Goal: Task Accomplishment & Management: Use online tool/utility

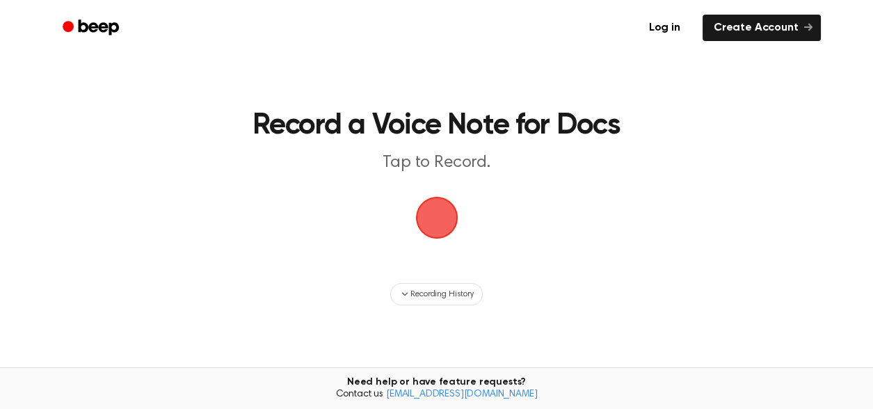
click at [749, 234] on main "Record a Voice Note for Docs Tap to Record. Recording History Tired of copying …" at bounding box center [436, 241] width 873 height 482
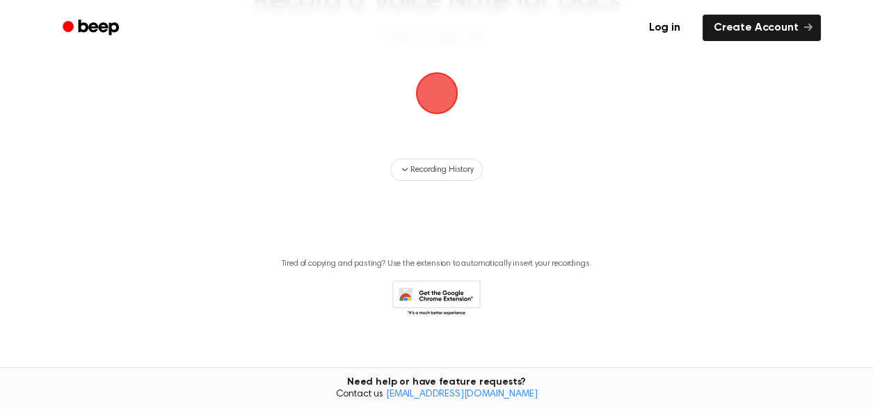
scroll to position [126, 0]
click at [437, 106] on span "button" at bounding box center [436, 91] width 39 height 39
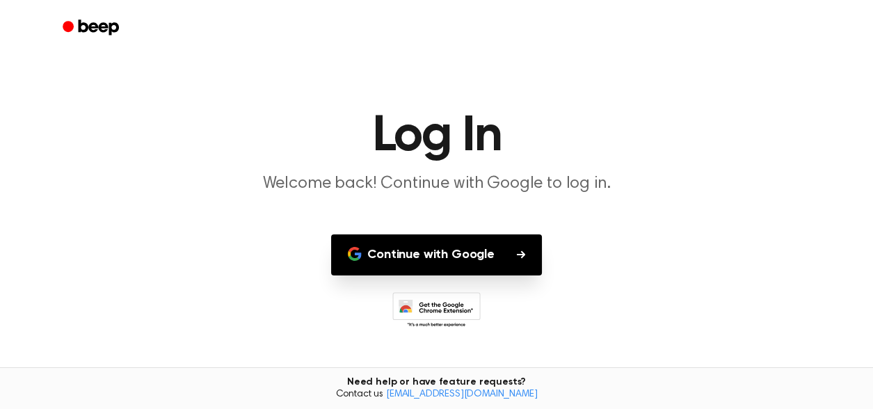
scroll to position [19, 0]
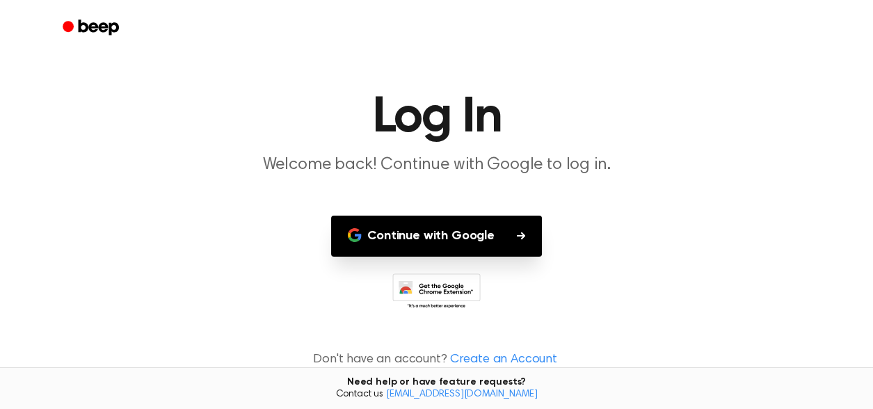
click at [435, 236] on button "Continue with Google" at bounding box center [436, 236] width 211 height 41
